Goal: Book appointment/travel/reservation

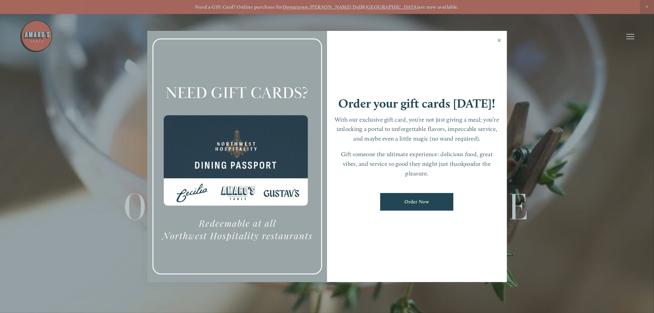
click at [500, 40] on link "Close" at bounding box center [499, 41] width 13 height 19
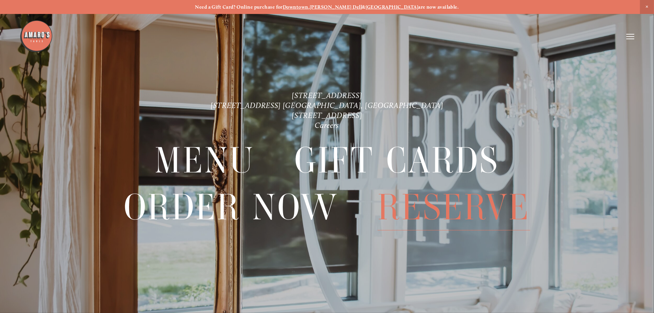
click at [463, 210] on span "Reserve" at bounding box center [454, 207] width 153 height 46
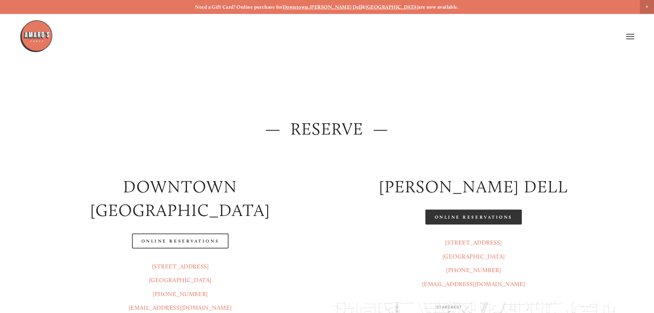
click at [485, 220] on link "Online Reservations" at bounding box center [473, 217] width 96 height 15
click at [633, 37] on line at bounding box center [630, 37] width 8 height 0
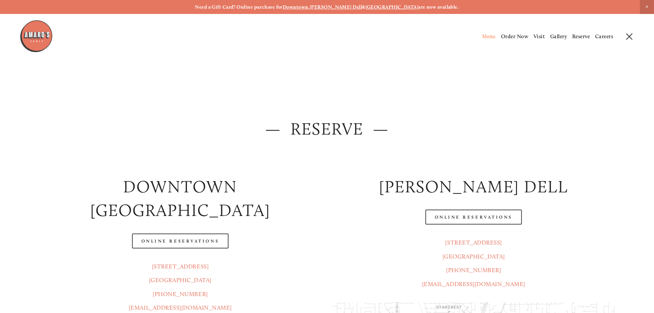
click at [490, 36] on span "Menu" at bounding box center [489, 36] width 14 height 6
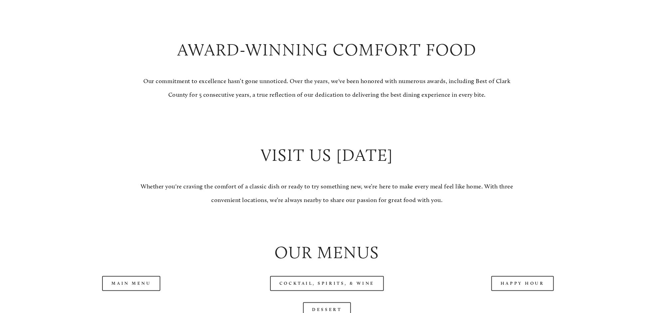
scroll to position [703, 0]
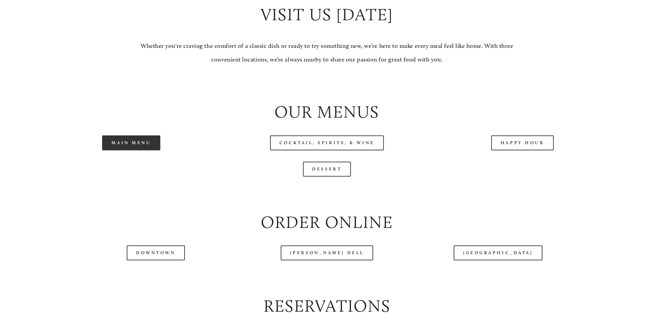
click at [136, 151] on link "Main Menu" at bounding box center [131, 143] width 58 height 15
